Goal: Manage account settings

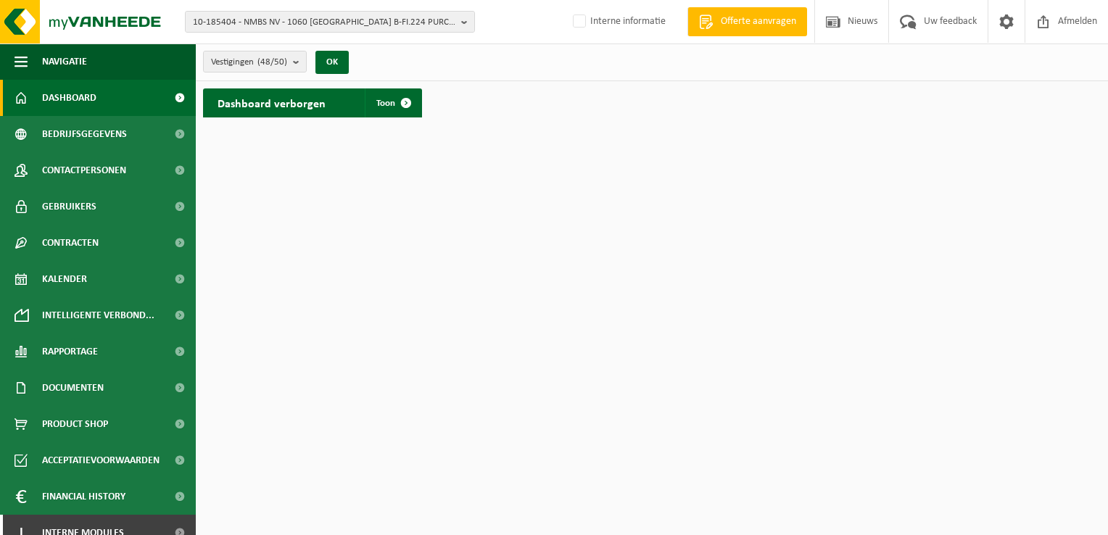
click at [103, 103] on link "Dashboard" at bounding box center [98, 98] width 196 height 36
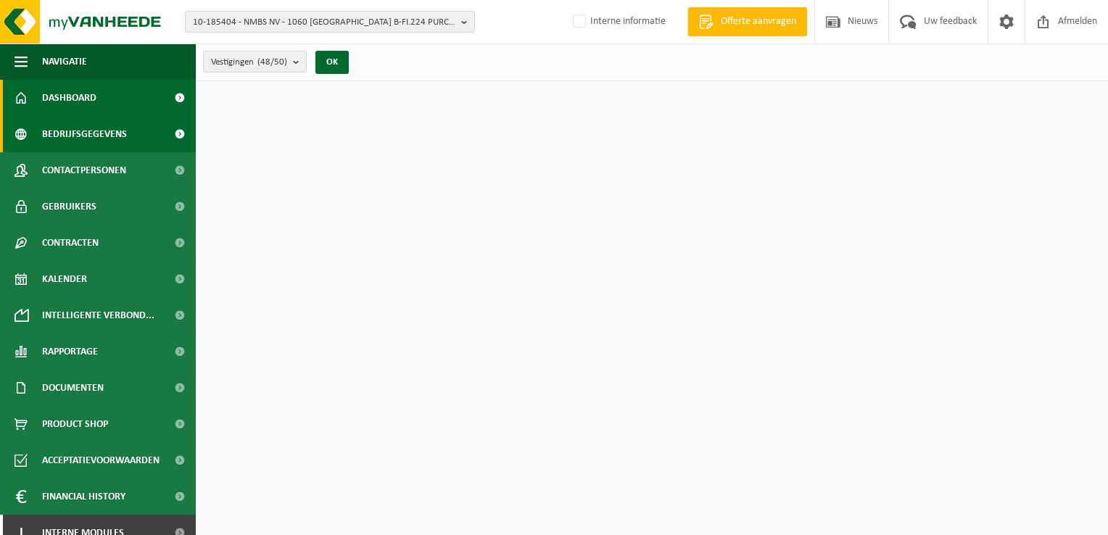
click at [101, 129] on span "Bedrijfsgegevens" at bounding box center [84, 134] width 85 height 36
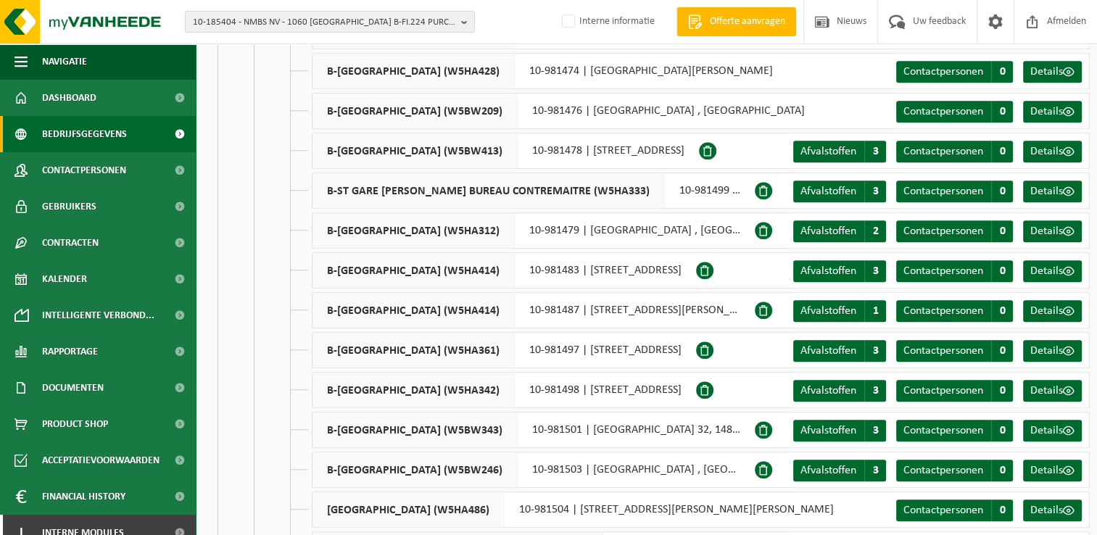
scroll to position [1129, 0]
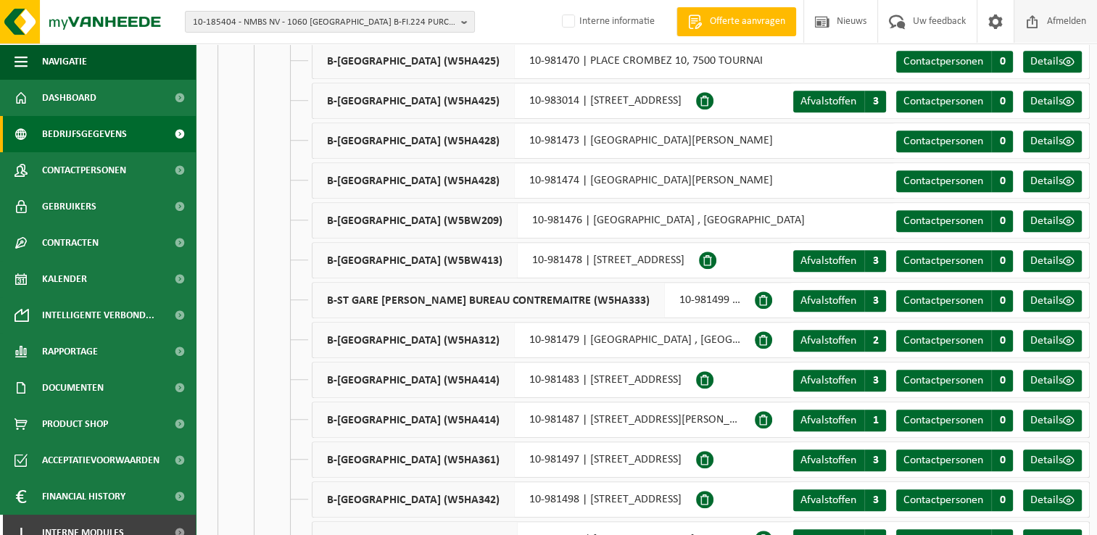
click at [1076, 18] on span "Afmelden" at bounding box center [1066, 21] width 46 height 43
